Goal: Obtain resource: Download file/media

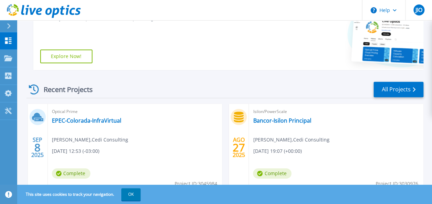
scroll to position [172, 0]
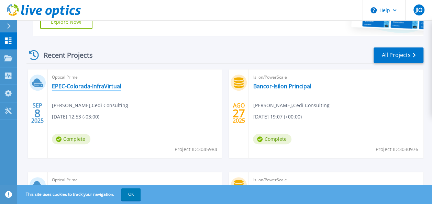
click at [91, 83] on link "EPEC-Colorada-InfraVirtual" at bounding box center [86, 86] width 69 height 7
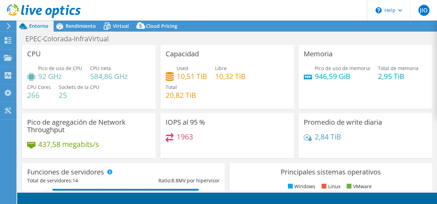
select select "USD"
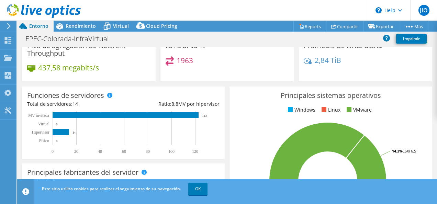
scroll to position [40, 0]
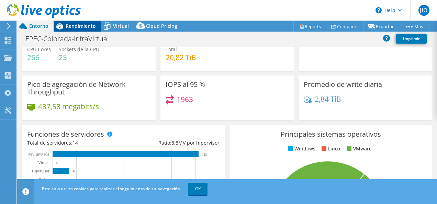
click at [86, 29] on span "Rendimiento" at bounding box center [81, 26] width 30 height 7
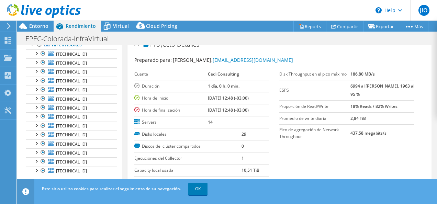
scroll to position [0, 0]
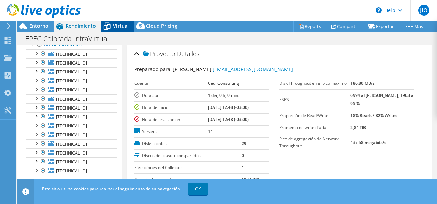
click at [120, 28] on span "Virtual" at bounding box center [121, 26] width 16 height 7
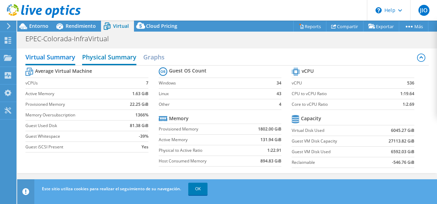
click at [127, 58] on h2 "Physical Summary" at bounding box center [109, 57] width 54 height 15
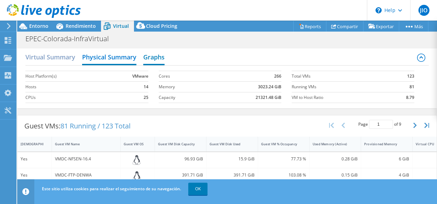
click at [153, 58] on h2 "Graphs" at bounding box center [153, 57] width 21 height 15
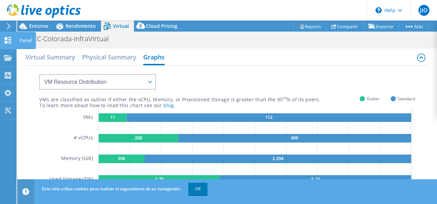
click at [11, 41] on use at bounding box center [8, 40] width 7 height 7
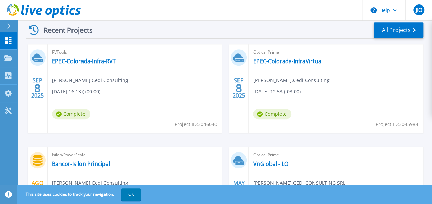
scroll to position [206, 0]
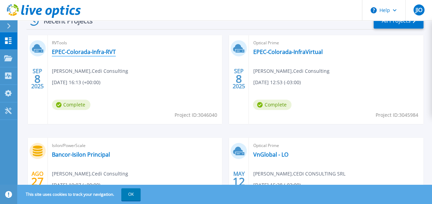
click at [78, 53] on link "EPEC-Colorada-Infra-RVT" at bounding box center [84, 51] width 64 height 7
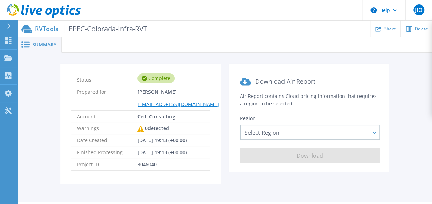
scroll to position [20, 0]
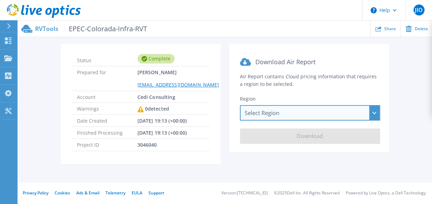
click at [307, 112] on div "Select Region Asia Pacific (Hong Kong) Asia Pacific (Mumbai) Asia Pacific (Seou…" at bounding box center [310, 112] width 140 height 15
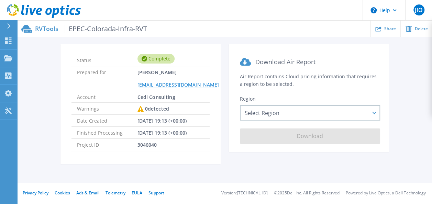
click at [339, 90] on section "Download Air Report Air Report contains Cloud pricing information that requires…" at bounding box center [309, 98] width 160 height 108
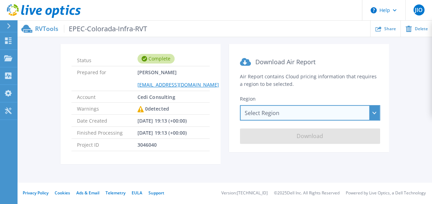
click at [379, 113] on div "Select Region Asia Pacific (Hong Kong) Asia Pacific (Mumbai) Asia Pacific (Seou…" at bounding box center [310, 112] width 140 height 15
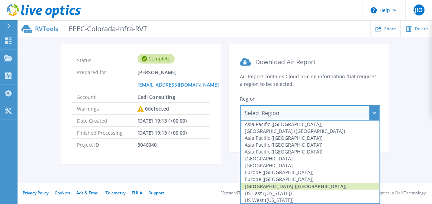
click at [339, 184] on div "[GEOGRAPHIC_DATA] ([GEOGRAPHIC_DATA])" at bounding box center [310, 186] width 139 height 7
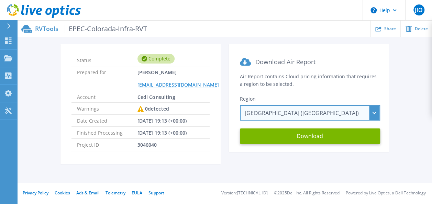
click at [376, 116] on div "South America (Sao Paulo) Asia Pacific (Hong Kong) Asia Pacific (Mumbai) Asia P…" at bounding box center [310, 112] width 140 height 15
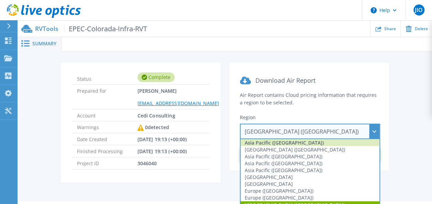
scroll to position [0, 0]
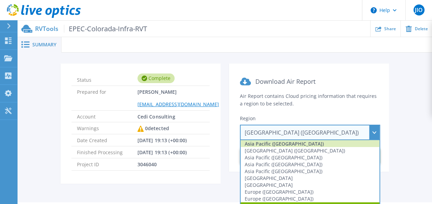
click at [341, 141] on div "Asia Pacific ([GEOGRAPHIC_DATA])" at bounding box center [310, 143] width 139 height 7
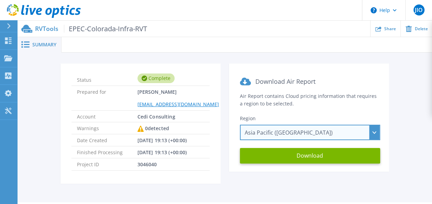
drag, startPoint x: 371, startPoint y: 132, endPoint x: 375, endPoint y: 133, distance: 3.9
click at [371, 132] on div "Asia Pacific (Hong Kong) Asia Pacific (Hong Kong) Asia Pacific (Mumbai) Asia Pa…" at bounding box center [310, 132] width 140 height 15
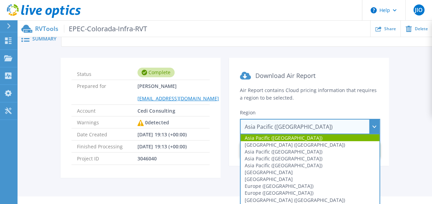
scroll to position [20, 0]
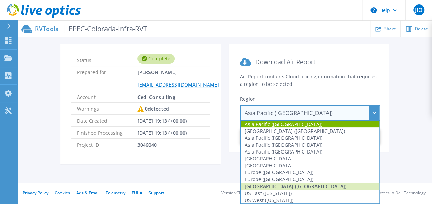
click at [303, 186] on div "[GEOGRAPHIC_DATA] ([GEOGRAPHIC_DATA])" at bounding box center [310, 186] width 139 height 7
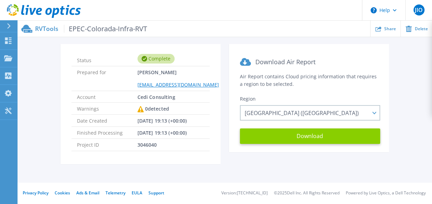
click at [313, 136] on button "Download" at bounding box center [310, 136] width 140 height 15
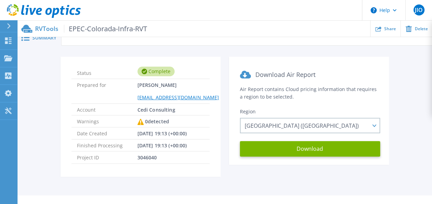
scroll to position [0, 0]
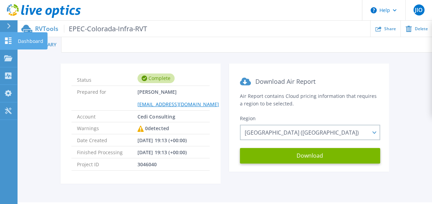
click at [11, 39] on icon at bounding box center [8, 40] width 7 height 7
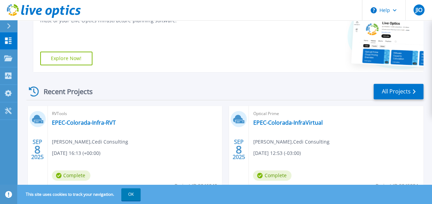
scroll to position [172, 0]
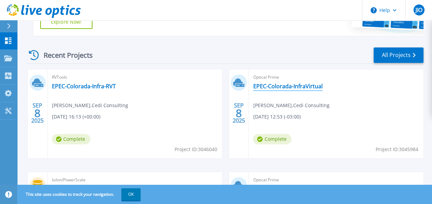
click at [297, 89] on link "EPEC-Colorada-InfraVirtual" at bounding box center [287, 86] width 69 height 7
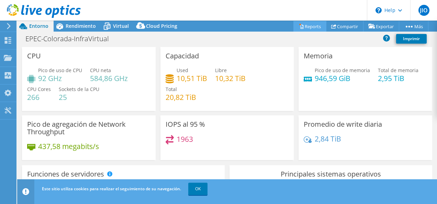
click at [310, 28] on link "Reports" at bounding box center [310, 26] width 33 height 11
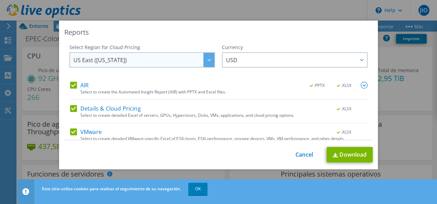
click at [208, 59] on icon at bounding box center [209, 60] width 3 height 2
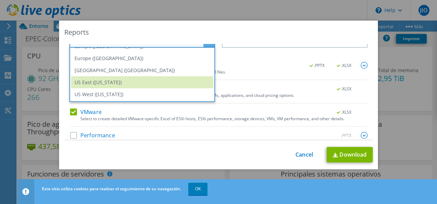
scroll to position [29, 0]
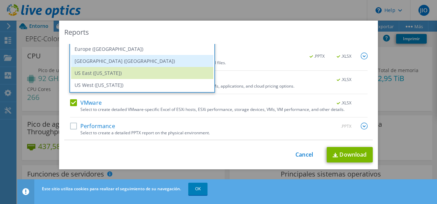
click at [175, 61] on li "[GEOGRAPHIC_DATA] ([GEOGRAPHIC_DATA])" at bounding box center [142, 61] width 142 height 12
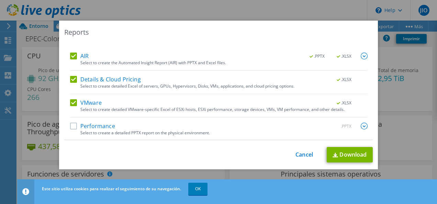
click at [256, 112] on div "VMware .XLSX Select to create detailed VMware-specific Excel of ESXi hosts, ESX…" at bounding box center [219, 108] width 298 height 18
click at [70, 104] on label "VMware" at bounding box center [86, 102] width 32 height 7
click at [0, 0] on input "VMware" at bounding box center [0, 0] width 0 height 0
click at [361, 126] on img at bounding box center [364, 126] width 7 height 7
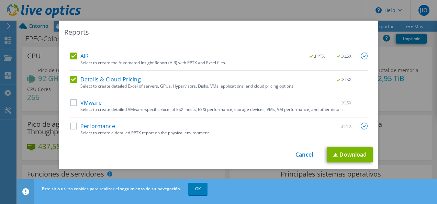
click at [71, 82] on label "Details & Cloud Pricing" at bounding box center [105, 79] width 71 height 7
click at [0, 0] on input "Details & Cloud Pricing" at bounding box center [0, 0] width 0 height 0
click at [70, 127] on label "Performance" at bounding box center [92, 126] width 45 height 7
click at [0, 0] on input "Performance" at bounding box center [0, 0] width 0 height 0
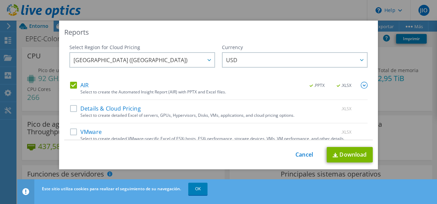
click at [361, 85] on img at bounding box center [364, 85] width 7 height 7
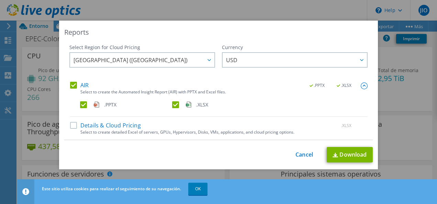
click at [173, 103] on label ".XLSX" at bounding box center [217, 104] width 91 height 7
click at [0, 0] on input ".XLSX" at bounding box center [0, 0] width 0 height 0
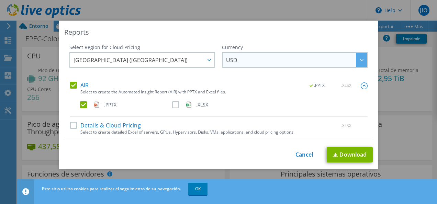
click at [356, 61] on div at bounding box center [361, 60] width 11 height 14
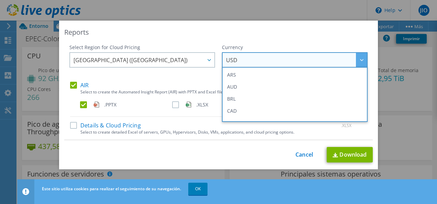
click at [356, 61] on div at bounding box center [361, 60] width 11 height 14
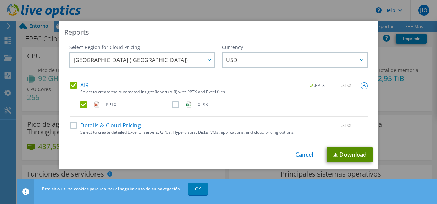
click at [348, 153] on link "Download" at bounding box center [350, 154] width 46 height 15
click at [303, 155] on link "Cancel" at bounding box center [305, 155] width 18 height 7
